Goal: Task Accomplishment & Management: Manage account settings

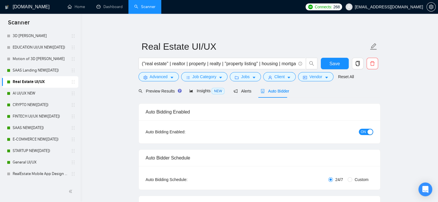
scroll to position [29, 0]
click at [26, 8] on h1 "GigRadar.io" at bounding box center [31, 7] width 37 height 14
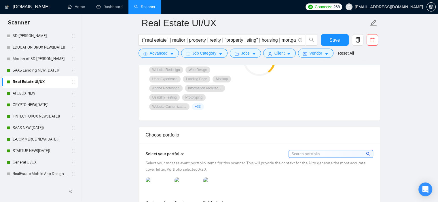
scroll to position [480, 0]
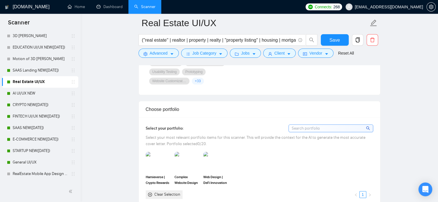
click at [334, 78] on div "Scanner Insights Android ( 50 %) Email Communication ( 50 %) Graphic Design ( 5…" at bounding box center [327, 34] width 92 height 108
click at [85, 9] on link "Home" at bounding box center [76, 6] width 17 height 5
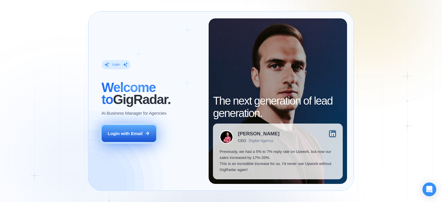
click at [113, 126] on button "Login with Email" at bounding box center [129, 133] width 55 height 17
